Goal: Book appointment/travel/reservation

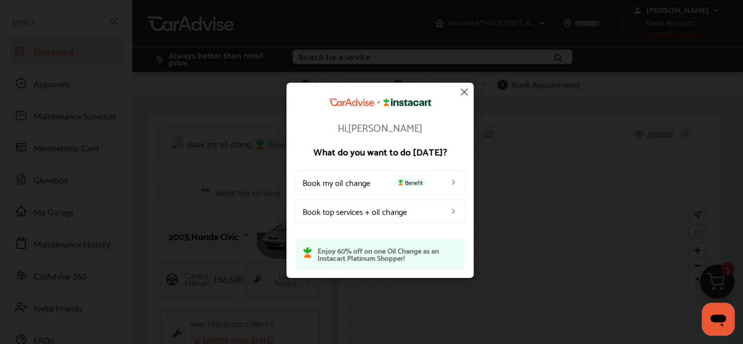
click at [48, 306] on div "Hi, [PERSON_NAME] What do you want to do [DATE]? Book my oil change Benefit Boo…" at bounding box center [379, 180] width 759 height 361
click at [463, 94] on img at bounding box center [464, 92] width 12 height 12
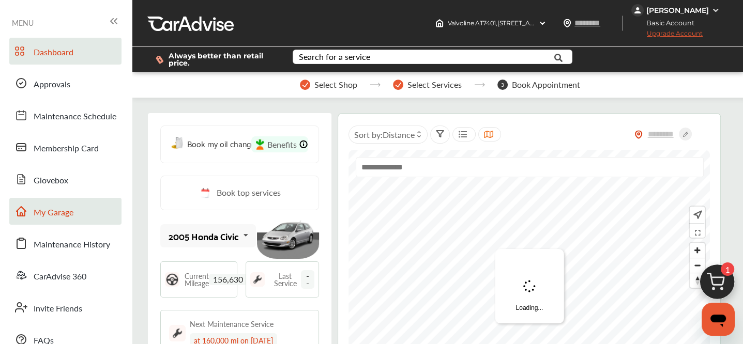
click at [71, 206] on span "My Garage" at bounding box center [54, 212] width 40 height 13
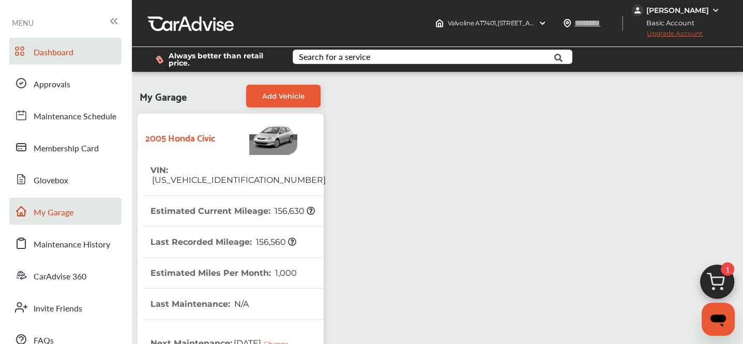
click at [63, 58] on span "Dashboard" at bounding box center [54, 52] width 40 height 13
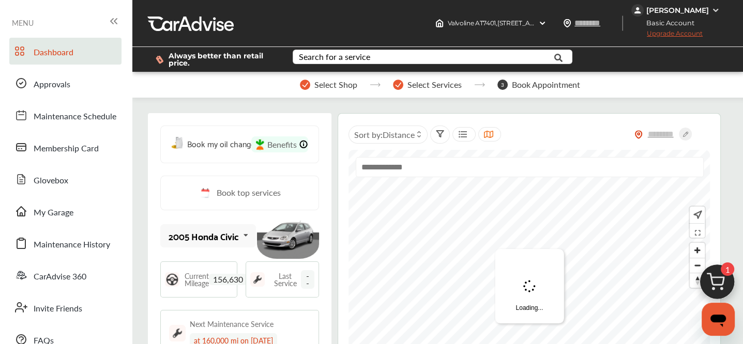
click at [682, 10] on div "[PERSON_NAME]" at bounding box center [677, 10] width 63 height 9
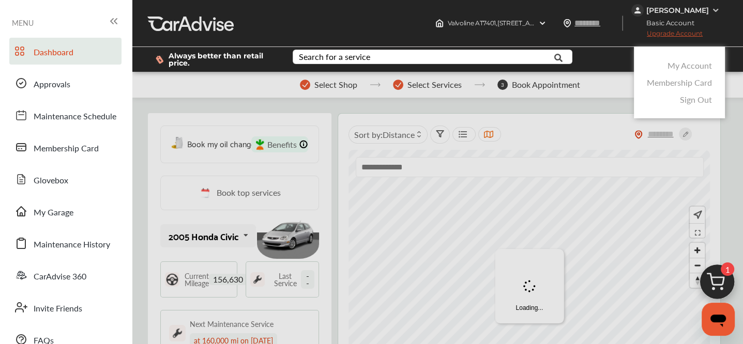
click at [687, 68] on link "My Account" at bounding box center [689, 65] width 44 height 12
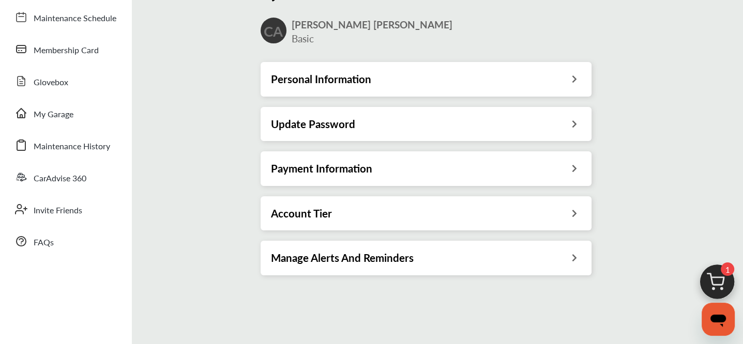
scroll to position [99, 0]
click at [334, 165] on h3 "Payment Information" at bounding box center [321, 167] width 101 height 13
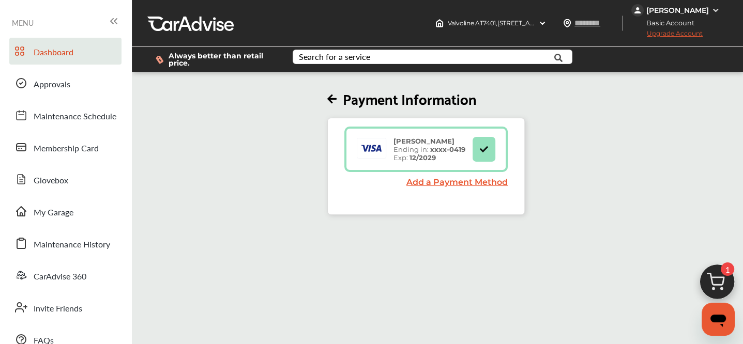
click at [58, 53] on span "Dashboard" at bounding box center [54, 52] width 40 height 13
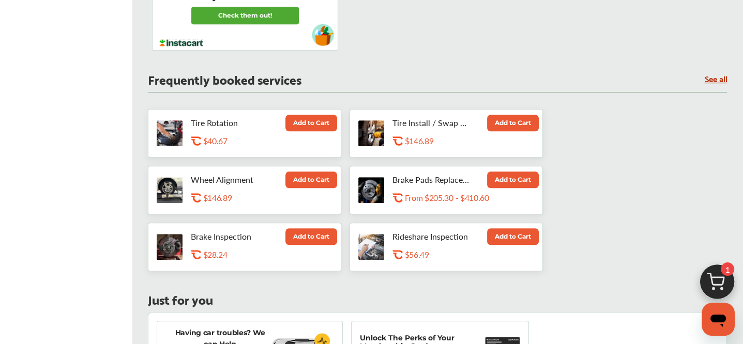
scroll to position [583, 0]
click at [708, 290] on img at bounding box center [717, 285] width 50 height 50
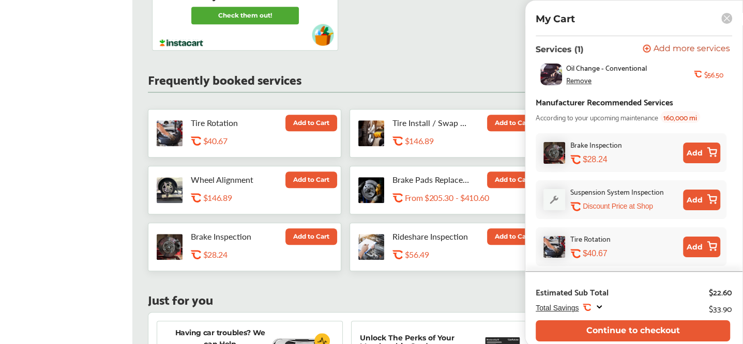
scroll to position [90, 0]
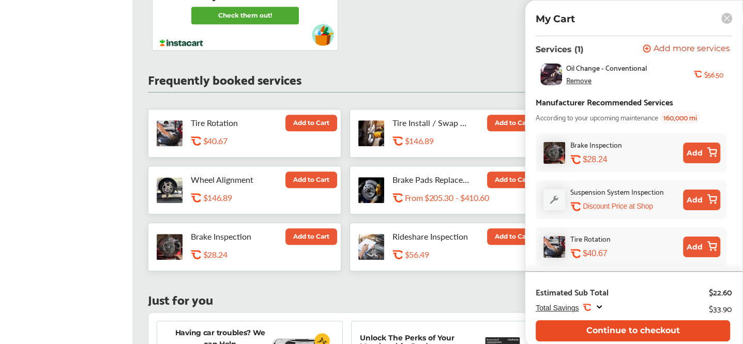
click at [637, 320] on button "Continue to checkout" at bounding box center [632, 330] width 194 height 21
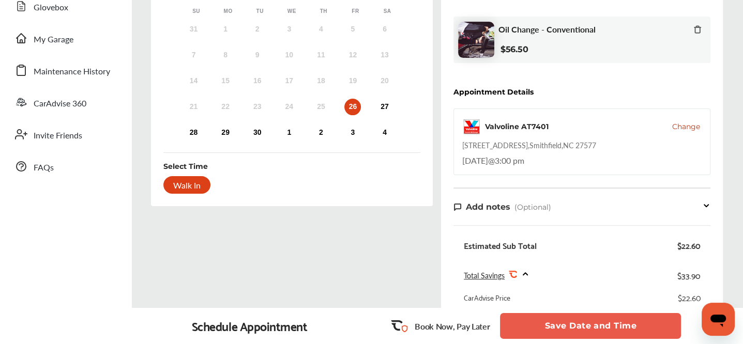
scroll to position [174, 0]
click at [500, 181] on div "Order Summary Services (1) Add a service Add more services Oil Change - Convent…" at bounding box center [582, 217] width 282 height 554
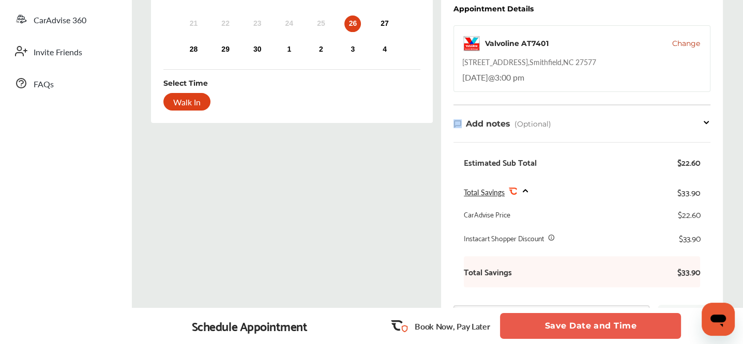
scroll to position [248, 0]
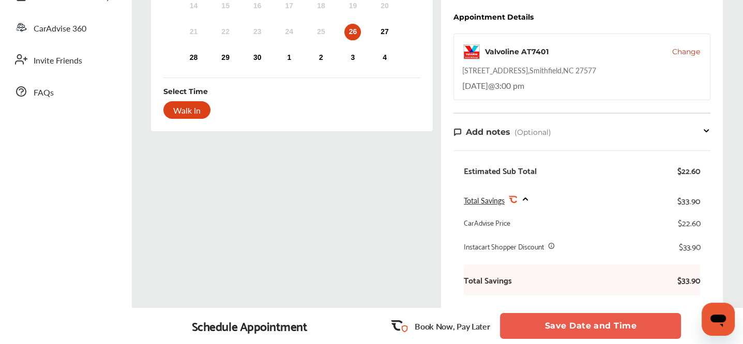
click at [210, 112] on div "Walk In" at bounding box center [186, 110] width 47 height 18
click at [210, 107] on div "Walk In" at bounding box center [186, 110] width 47 height 18
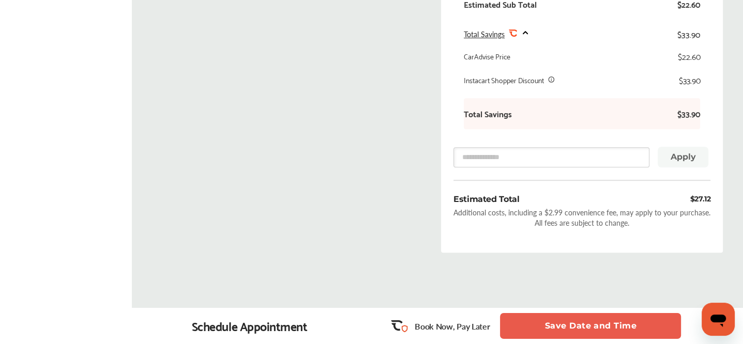
scroll to position [269, 0]
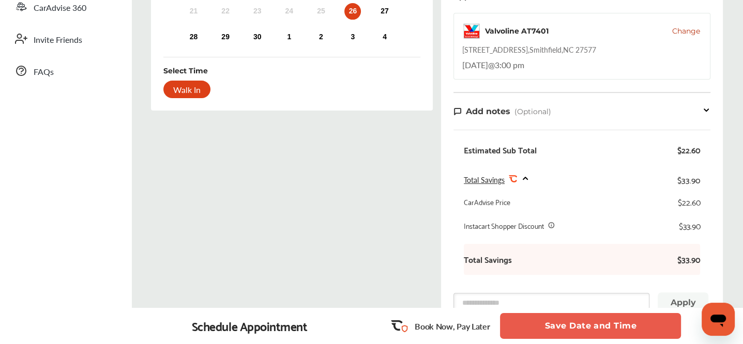
click at [210, 93] on div "Walk In" at bounding box center [186, 90] width 47 height 18
click at [210, 90] on div "Walk In" at bounding box center [186, 90] width 47 height 18
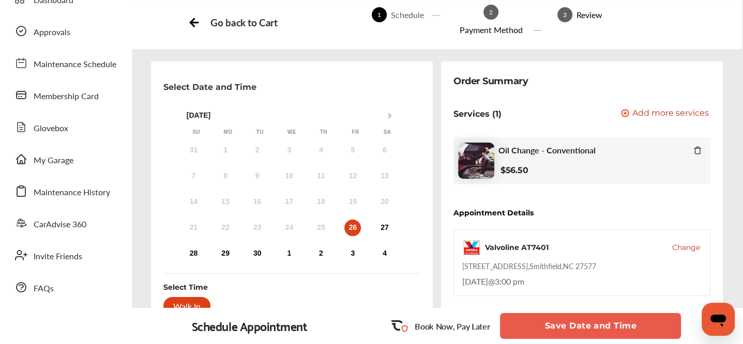
scroll to position [53, 0]
click at [361, 230] on div "26" at bounding box center [352, 227] width 17 height 17
click at [393, 225] on div "27" at bounding box center [384, 227] width 17 height 17
click at [361, 229] on div "26" at bounding box center [352, 227] width 17 height 17
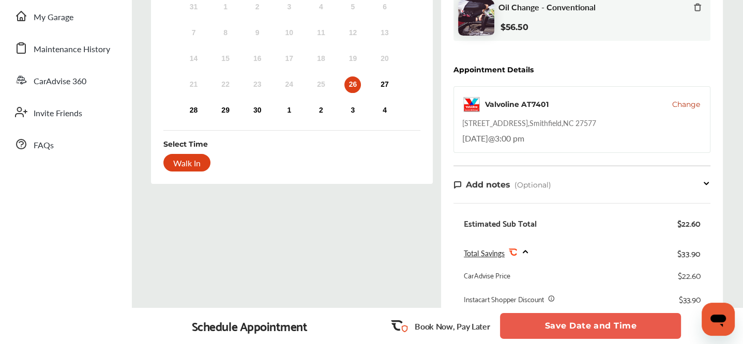
click at [210, 163] on div "Walk In" at bounding box center [186, 163] width 47 height 18
click at [393, 80] on div "27" at bounding box center [384, 84] width 17 height 17
click at [210, 165] on div "Walk In" at bounding box center [186, 163] width 47 height 18
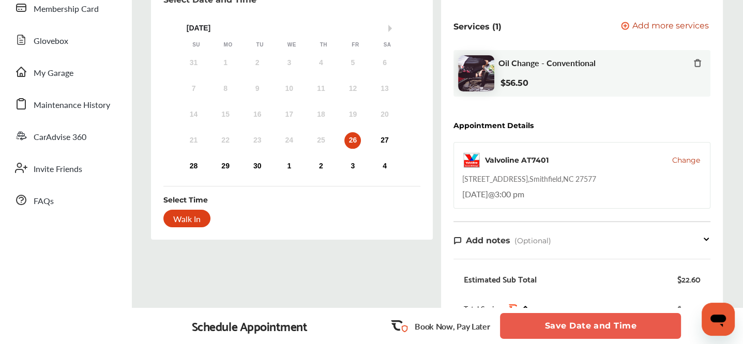
scroll to position [210, 0]
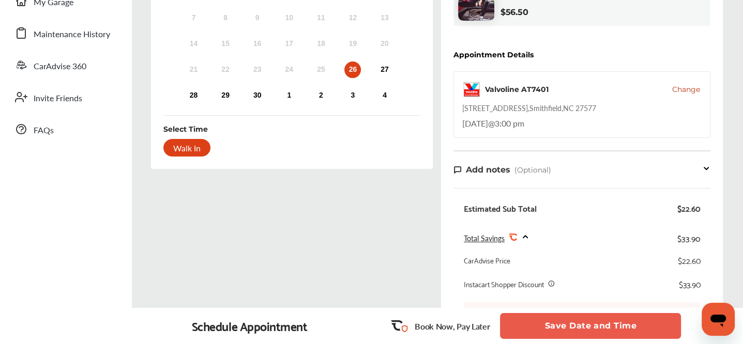
click at [210, 150] on div "Walk In" at bounding box center [186, 148] width 47 height 18
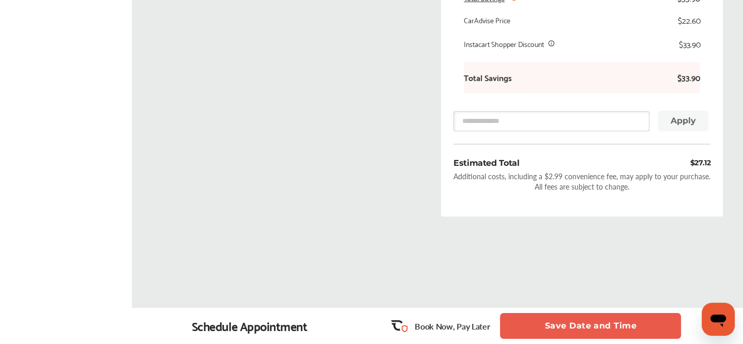
click at [538, 319] on button "Save Date and Time" at bounding box center [590, 326] width 181 height 26
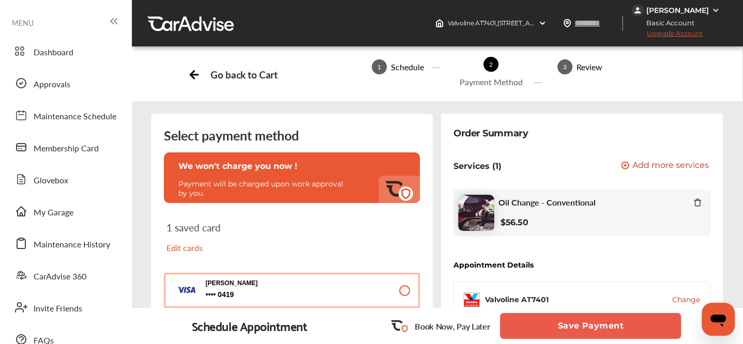
click at [571, 318] on button "Save Payment" at bounding box center [590, 326] width 181 height 26
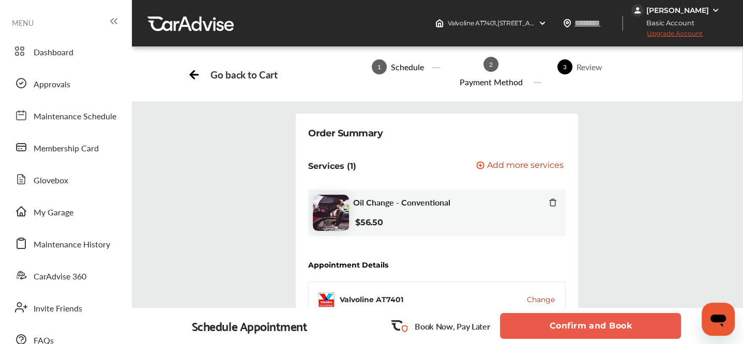
click at [574, 321] on button "Confirm and Book" at bounding box center [590, 326] width 181 height 26
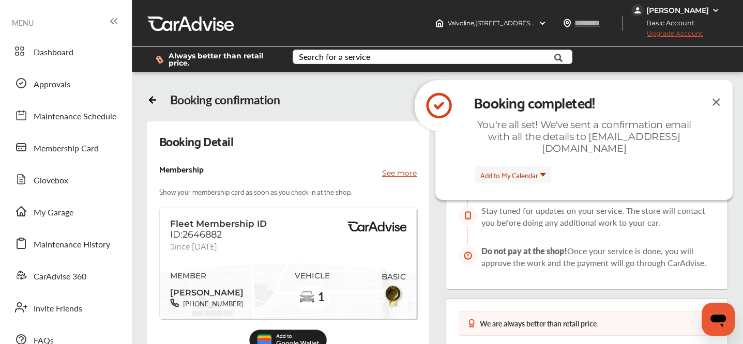
click at [678, 9] on div "[PERSON_NAME]" at bounding box center [677, 10] width 63 height 9
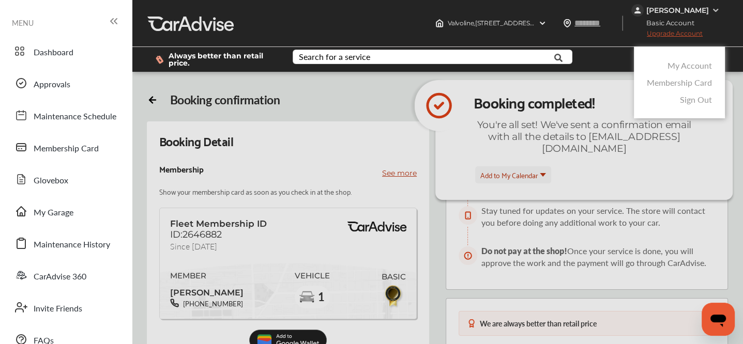
click at [691, 65] on link "My Account" at bounding box center [689, 65] width 44 height 12
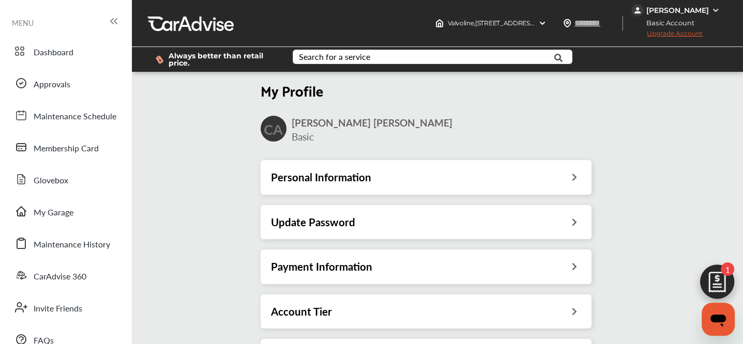
scroll to position [169, 0]
click at [338, 179] on h3 "Personal Information" at bounding box center [321, 177] width 100 height 13
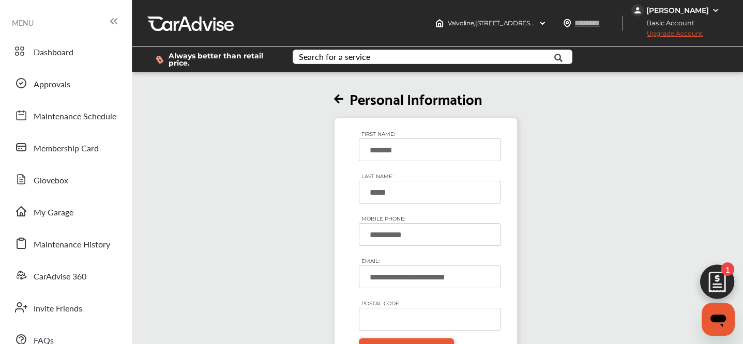
click at [391, 236] on input "**********" at bounding box center [430, 234] width 142 height 23
